Goal: Task Accomplishment & Management: Manage account settings

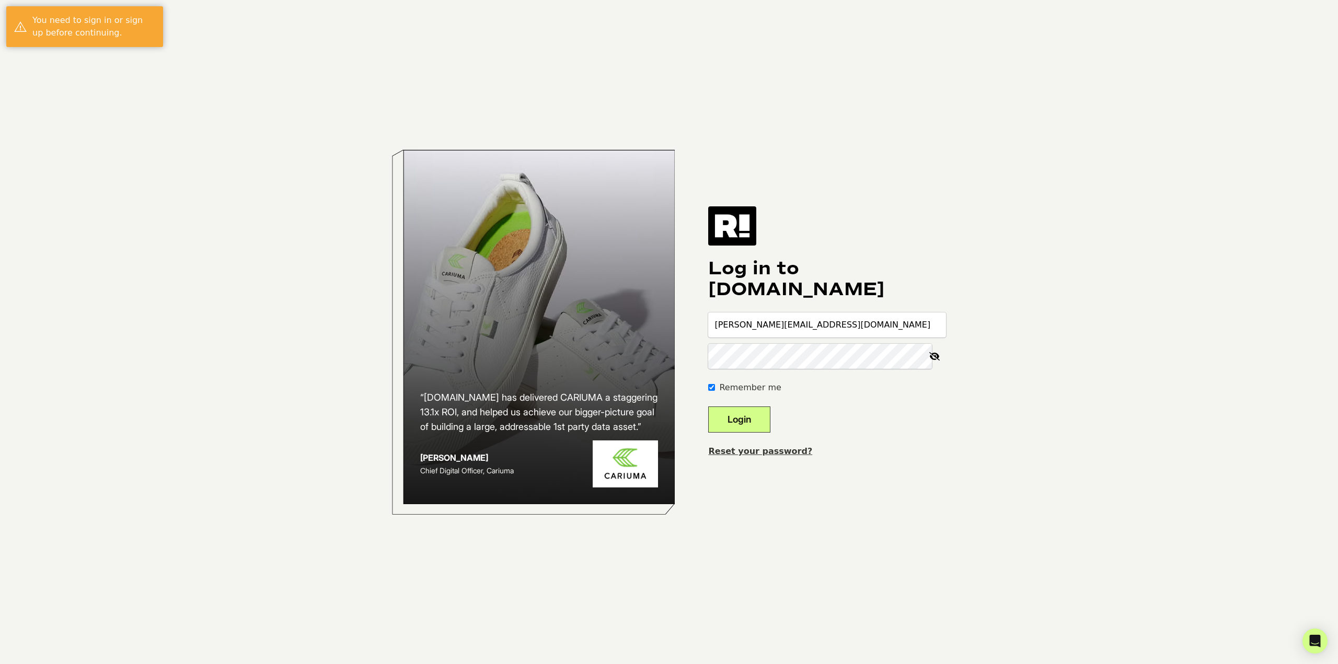
click at [760, 414] on button "Login" at bounding box center [739, 420] width 62 height 26
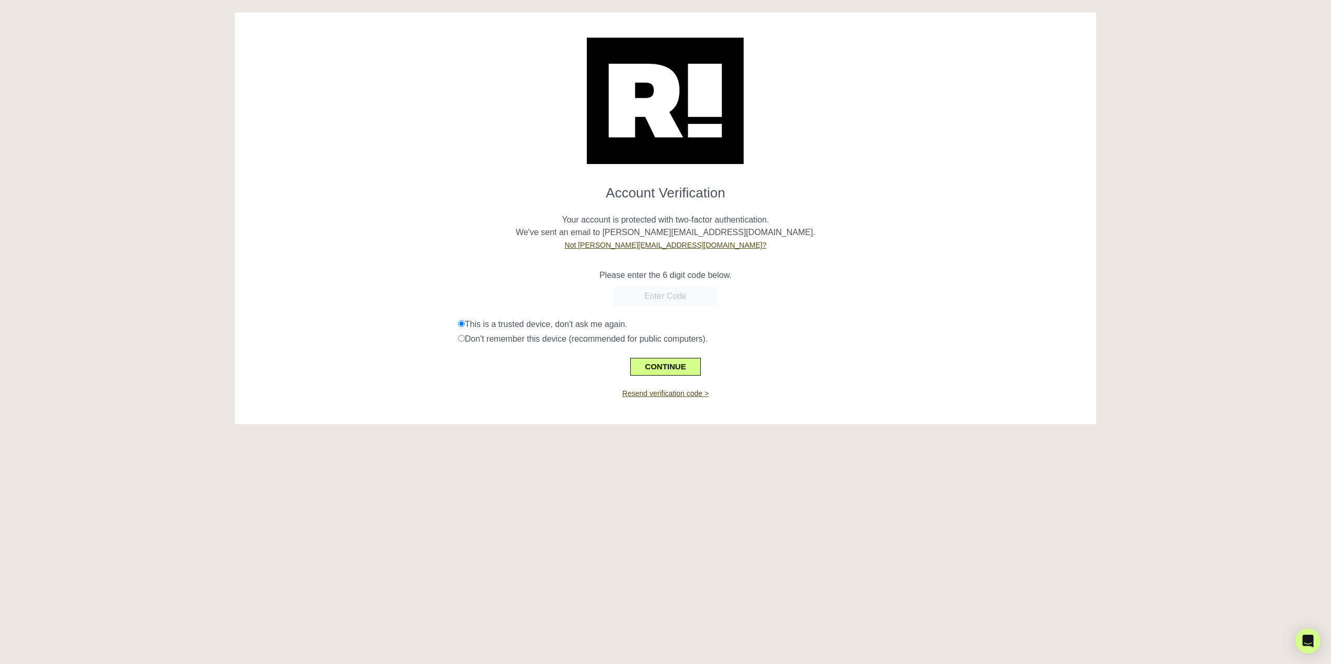
click at [689, 290] on input "text" at bounding box center [665, 296] width 105 height 19
paste input "961511"
type input "961511"
click at [647, 373] on button "CONTINUE" at bounding box center [665, 367] width 70 height 18
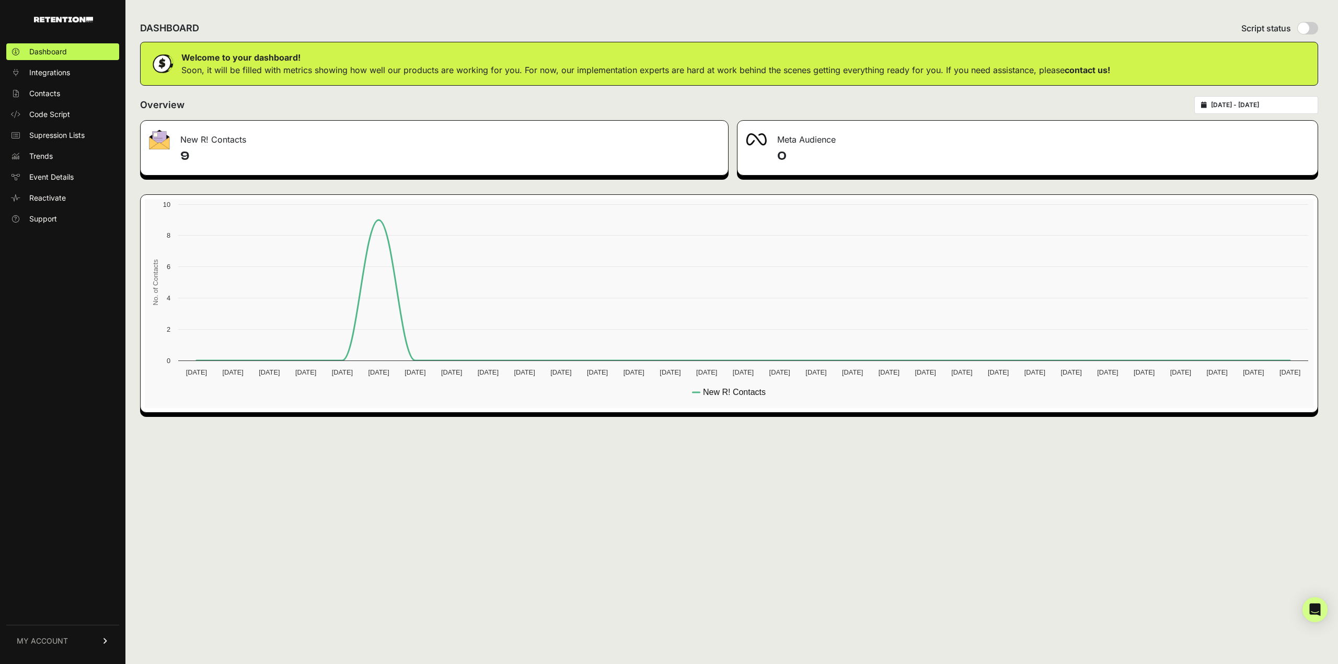
click at [106, 639] on icon at bounding box center [105, 641] width 7 height 6
click at [64, 567] on span "API Details" at bounding box center [47, 565] width 37 height 10
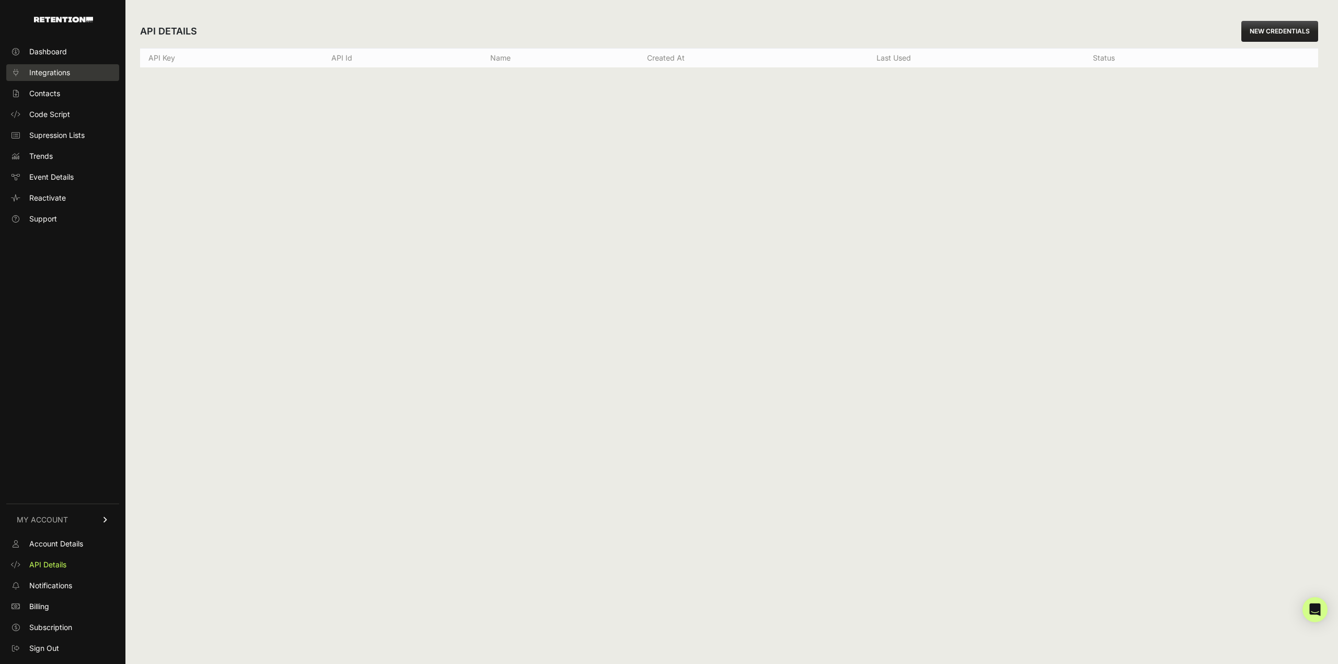
click at [73, 72] on link "Integrations" at bounding box center [62, 72] width 113 height 17
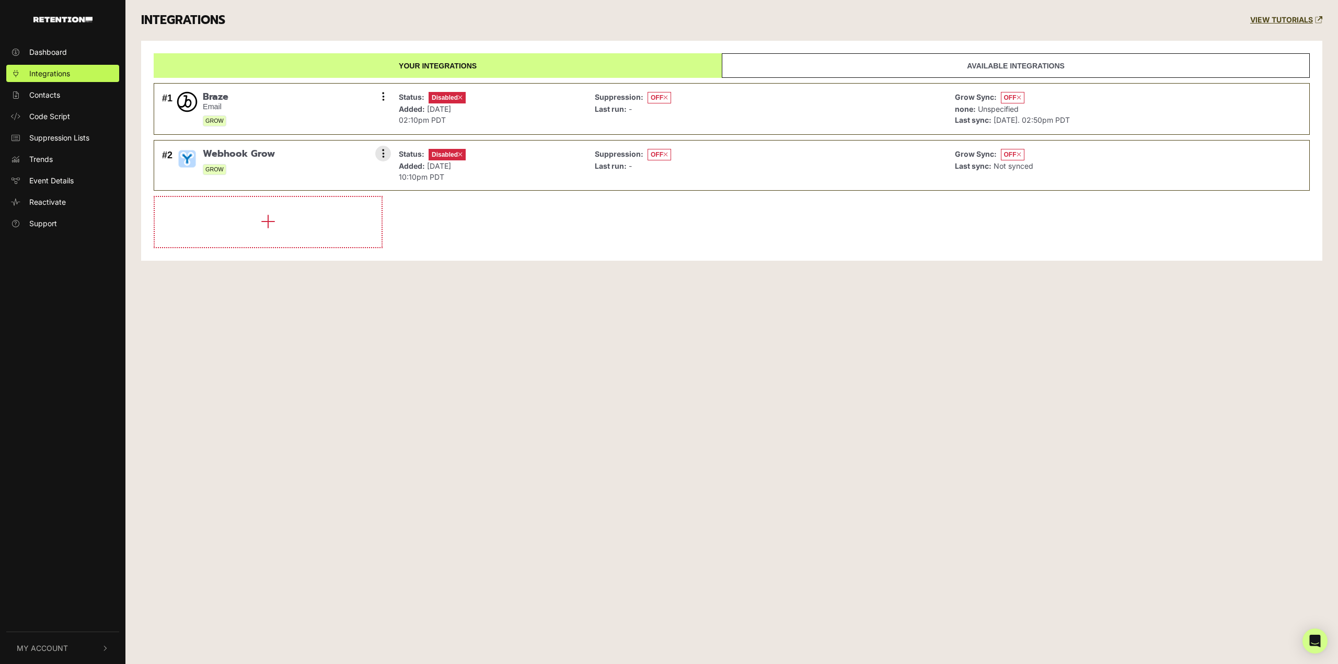
click at [283, 156] on div "#2 Webhook Grow GROW Settings Sync History Enable Check credentials Remove" at bounding box center [273, 165] width 229 height 39
click at [215, 174] on span "GROW" at bounding box center [215, 169] width 24 height 11
click at [181, 151] on img at bounding box center [187, 158] width 21 height 21
click at [392, 153] on li "#2 Webhook Grow GROW Settings Sync History Enable Check credentials Remove Stat…" at bounding box center [732, 165] width 1156 height 51
click at [386, 155] on button at bounding box center [383, 154] width 16 height 16
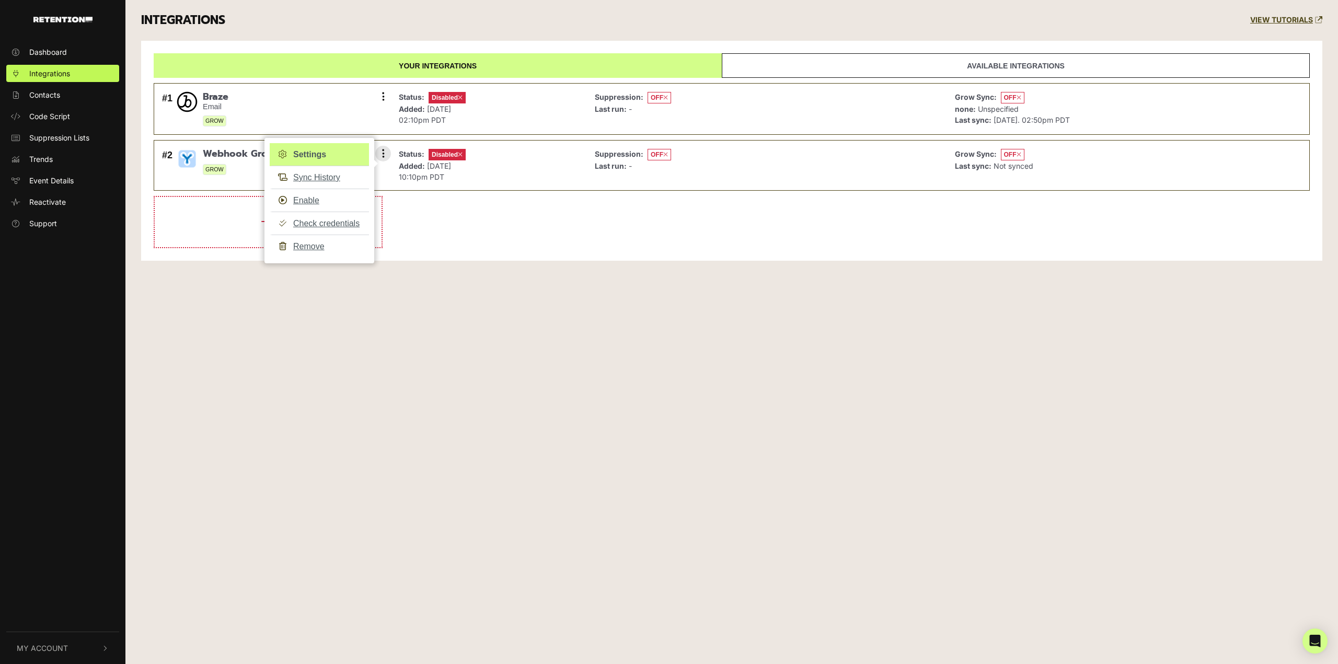
click at [336, 155] on link "Settings" at bounding box center [319, 154] width 99 height 23
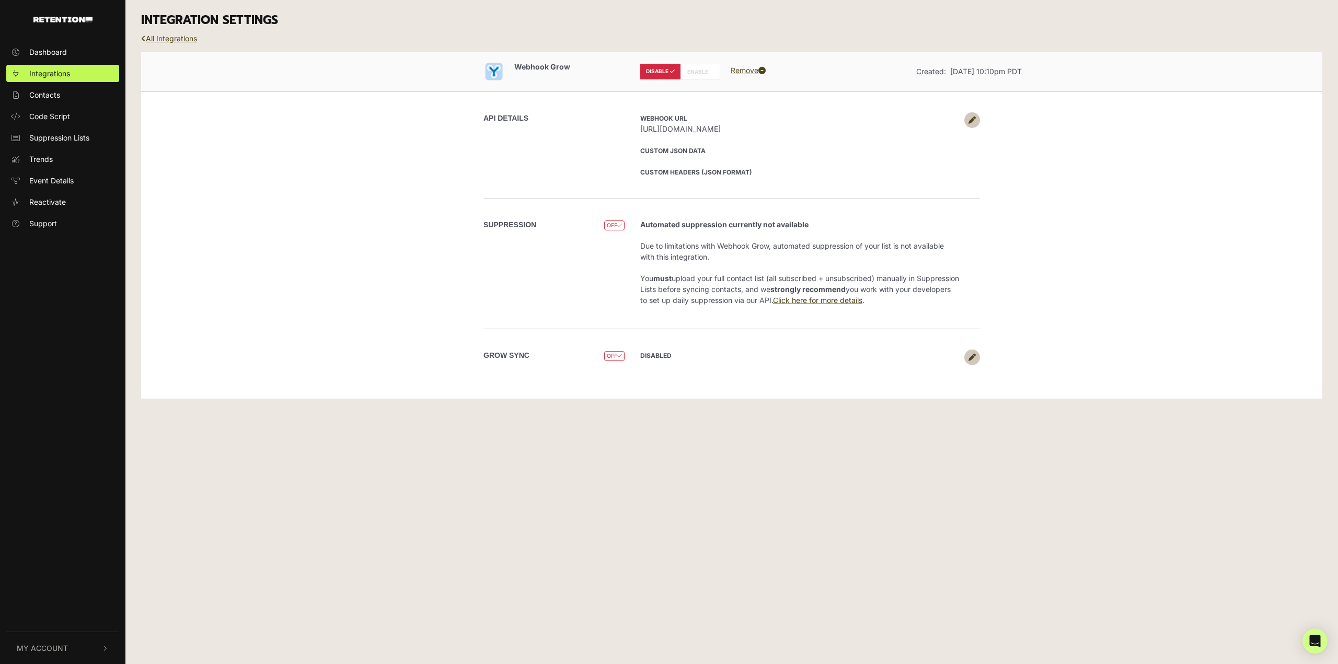
click at [978, 120] on link at bounding box center [973, 120] width 16 height 16
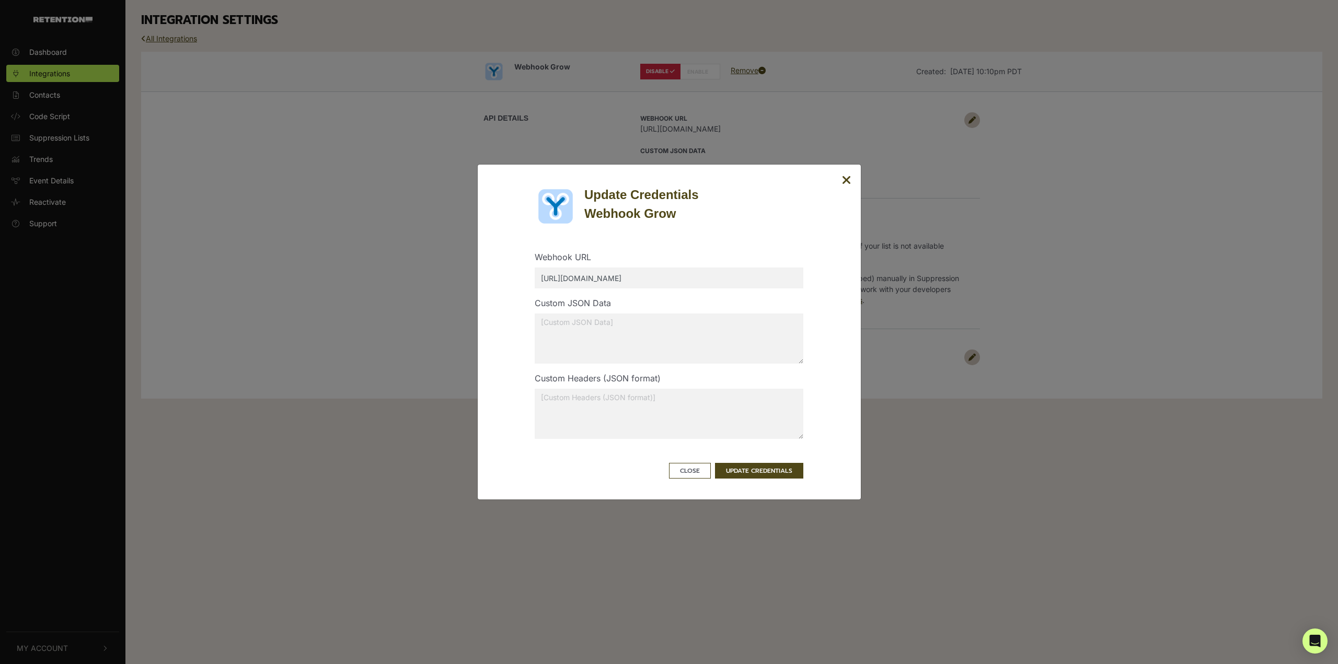
click at [616, 274] on input "https://webhook.site/56315d50-5b00-4bda-9ca4-e39b42ef22fb" at bounding box center [669, 278] width 269 height 21
paste input "api3.likewiseapp.net/api/toggy/v1/grow/on"
type input "https://api3.likewiseapp.net/api/toggy/v1/grow/on"
click at [684, 343] on textarea at bounding box center [669, 339] width 269 height 50
click at [758, 473] on button "UPDATE CREDENTIALS" at bounding box center [759, 471] width 88 height 16
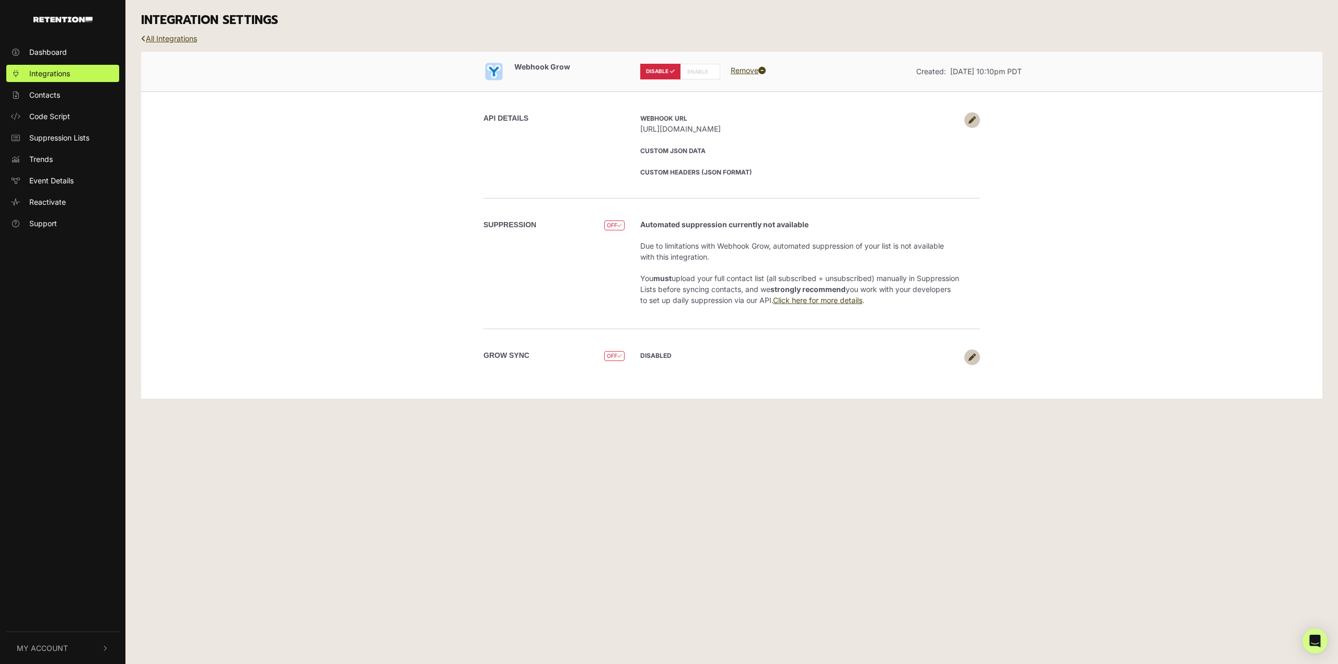
click at [971, 358] on icon at bounding box center [972, 357] width 7 height 7
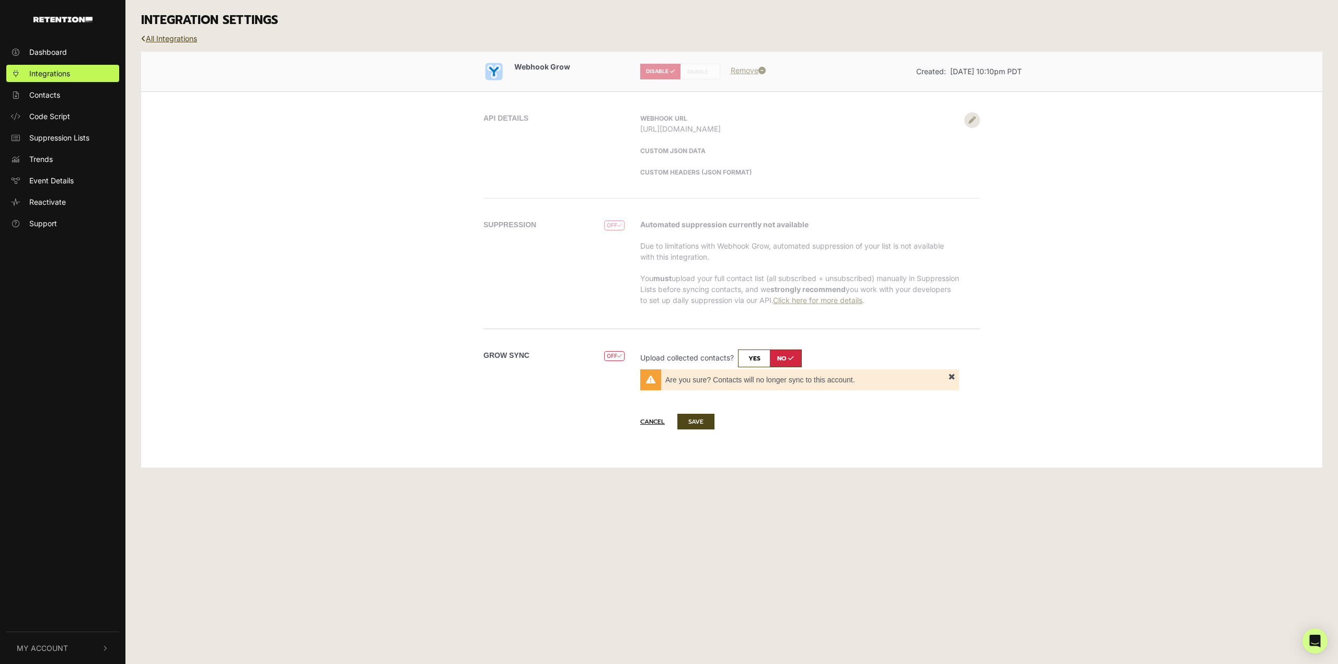
click at [853, 270] on form "SUPPRESSION OFF Automated suppression currently not available Due to limitation…" at bounding box center [732, 316] width 580 height 237
click at [648, 421] on button "Cancel" at bounding box center [657, 422] width 35 height 15
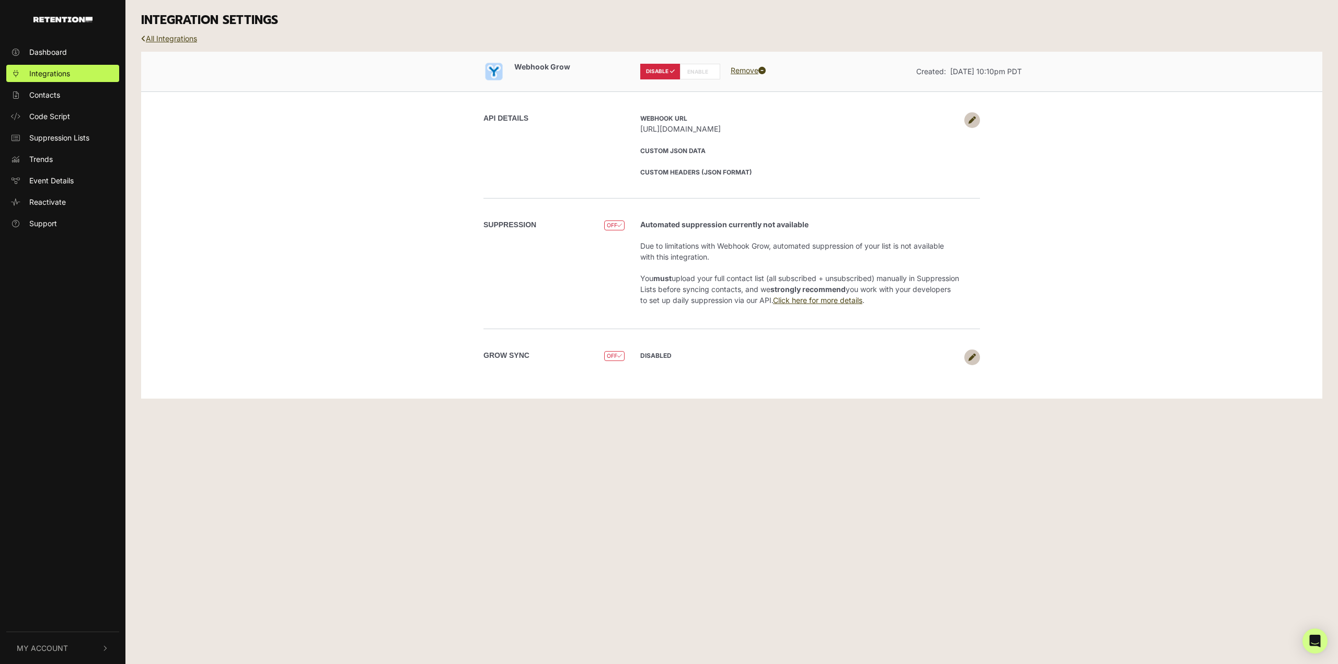
click at [701, 70] on label "ENABLE" at bounding box center [700, 72] width 40 height 16
radio input "false"
radio input "true"
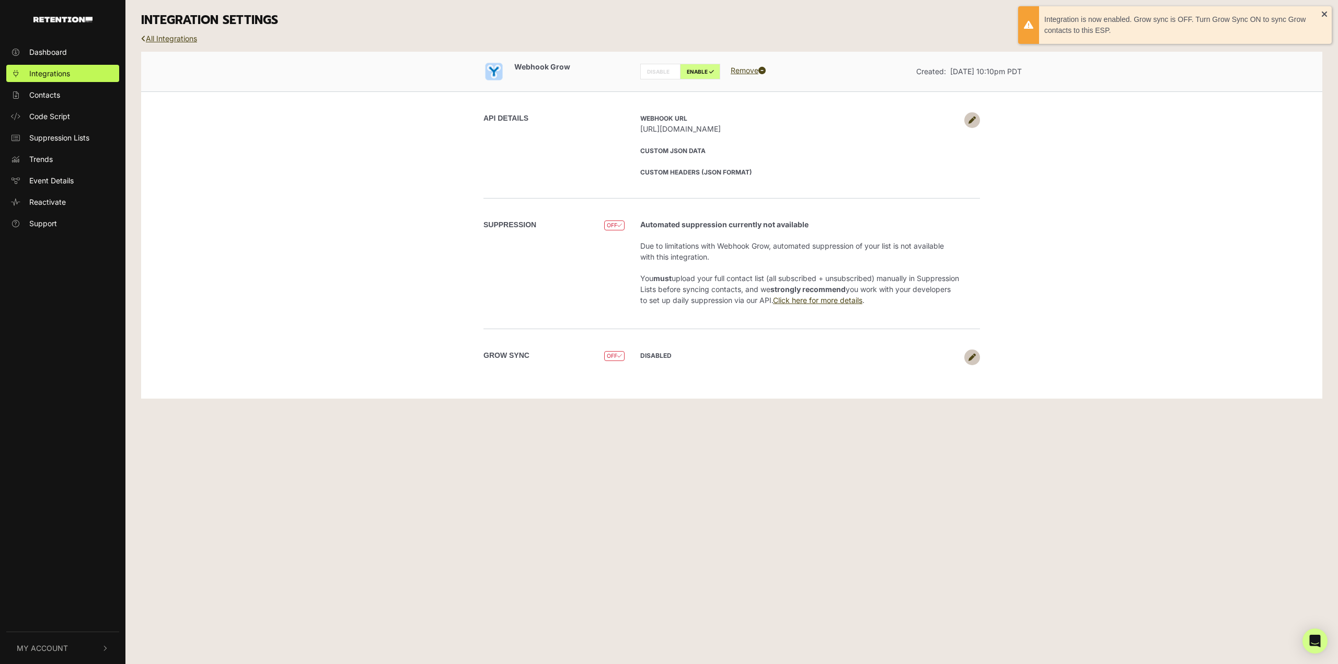
drag, startPoint x: 1083, startPoint y: 648, endPoint x: 1033, endPoint y: 598, distance: 70.2
click at [1080, 644] on div "Dashboard Integrations Contacts Code Script Suppression Lists Trends Event Deta…" at bounding box center [669, 332] width 1338 height 664
click at [1005, 570] on div "Dashboard Integrations Contacts Code Script Suppression Lists Trends Event Deta…" at bounding box center [669, 332] width 1338 height 664
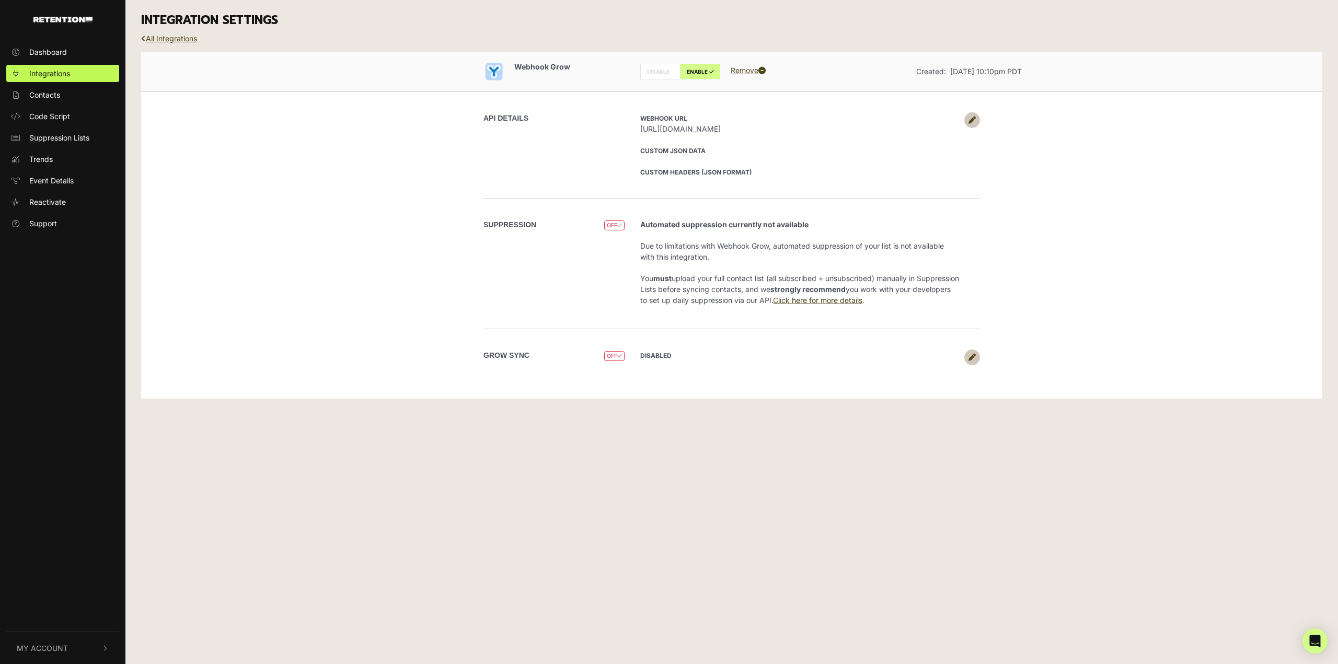
click at [971, 363] on link at bounding box center [973, 358] width 16 height 16
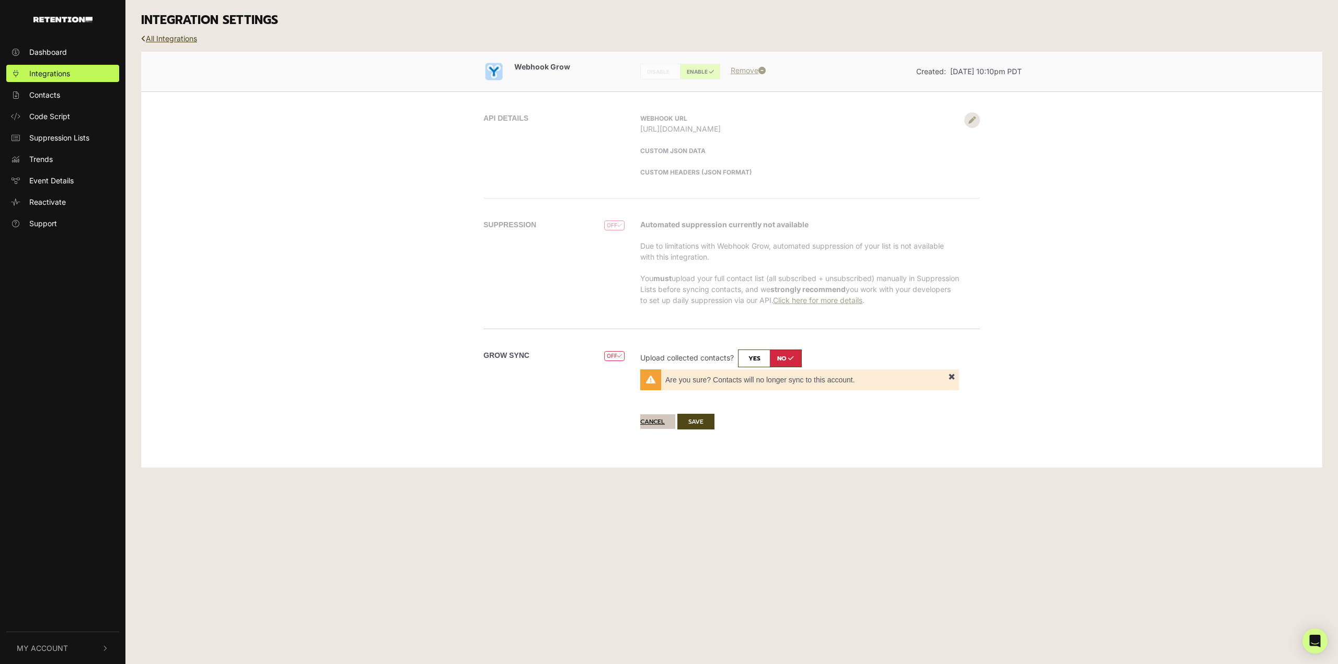
click at [664, 419] on button "Cancel" at bounding box center [657, 422] width 35 height 15
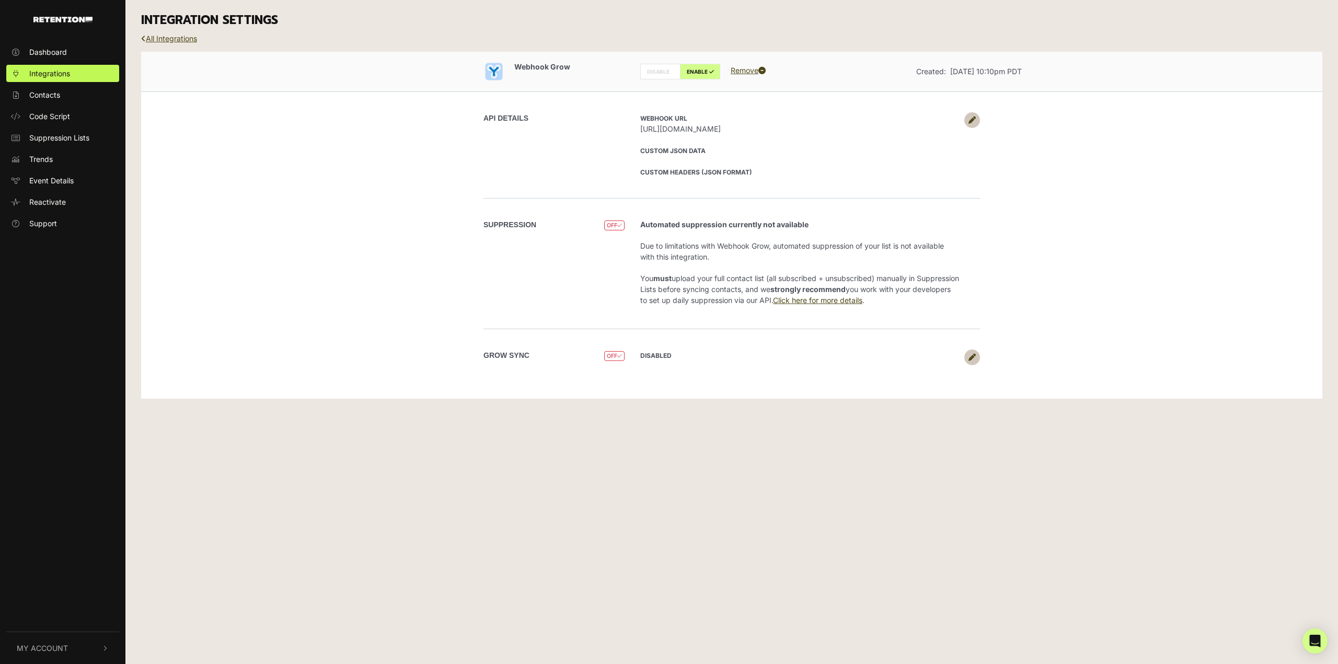
click at [691, 458] on div "Dashboard Integrations Contacts Code Script Suppression Lists Trends Event Deta…" at bounding box center [669, 332] width 1338 height 664
click at [389, 193] on div "Webhook Grow DISABLE ENABLE Remove Created: [DATE] 10:10pm PDT API DETAILS Webh…" at bounding box center [732, 225] width 1182 height 347
